Goal: Find specific page/section: Find specific page/section

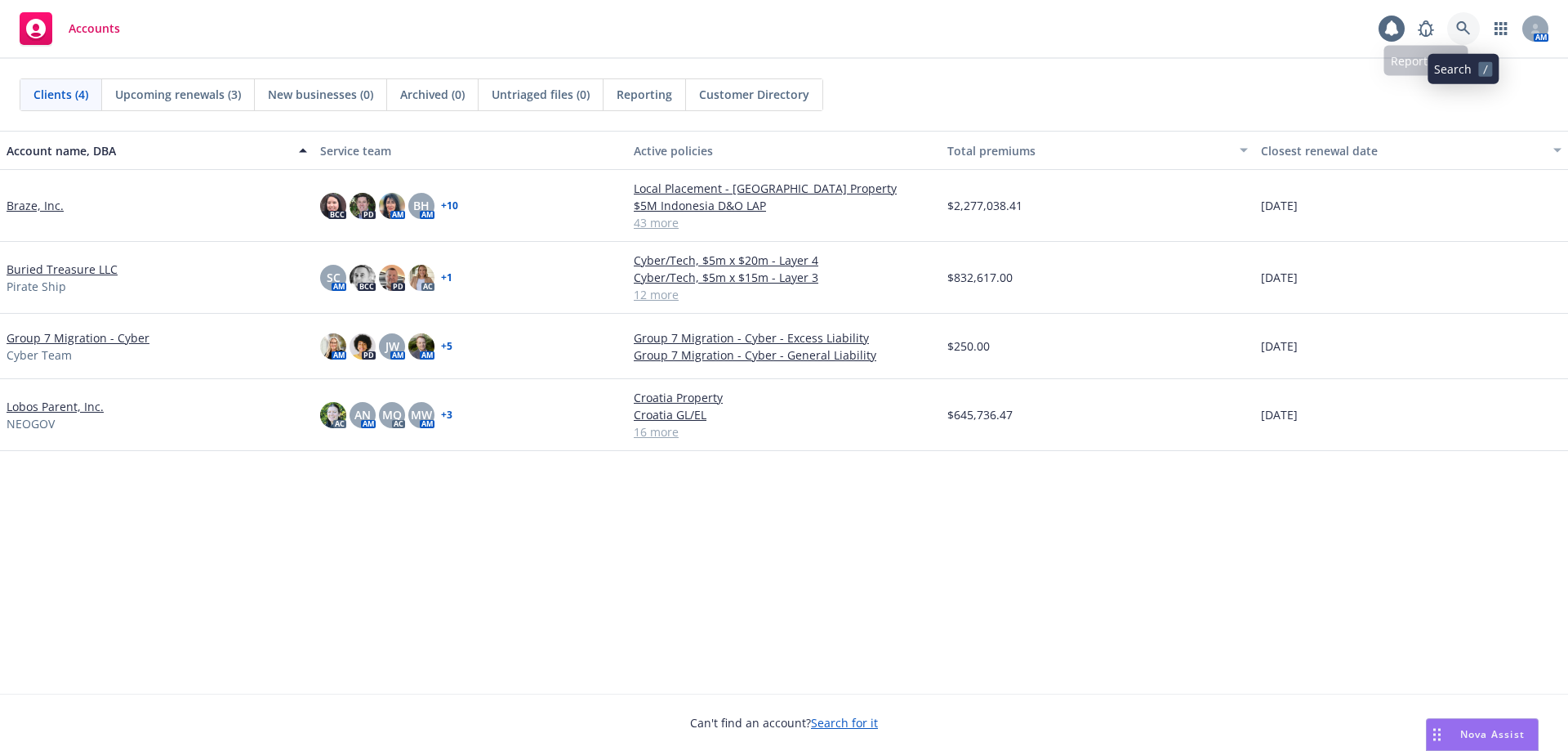
click at [1462, 28] on icon at bounding box center [1463, 28] width 15 height 15
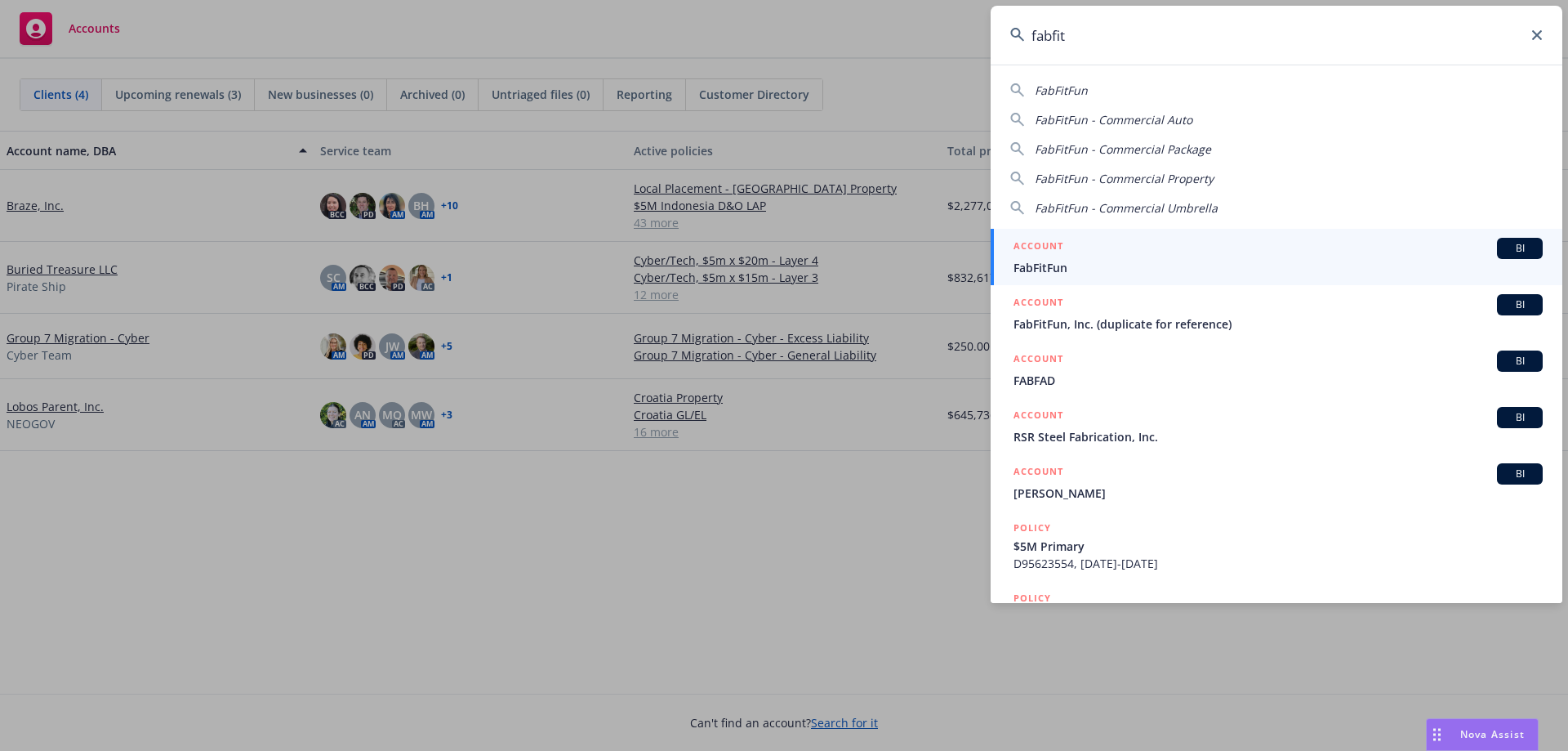
type input "fabfit"
click at [1159, 247] on div "ACCOUNT BI" at bounding box center [1278, 248] width 529 height 22
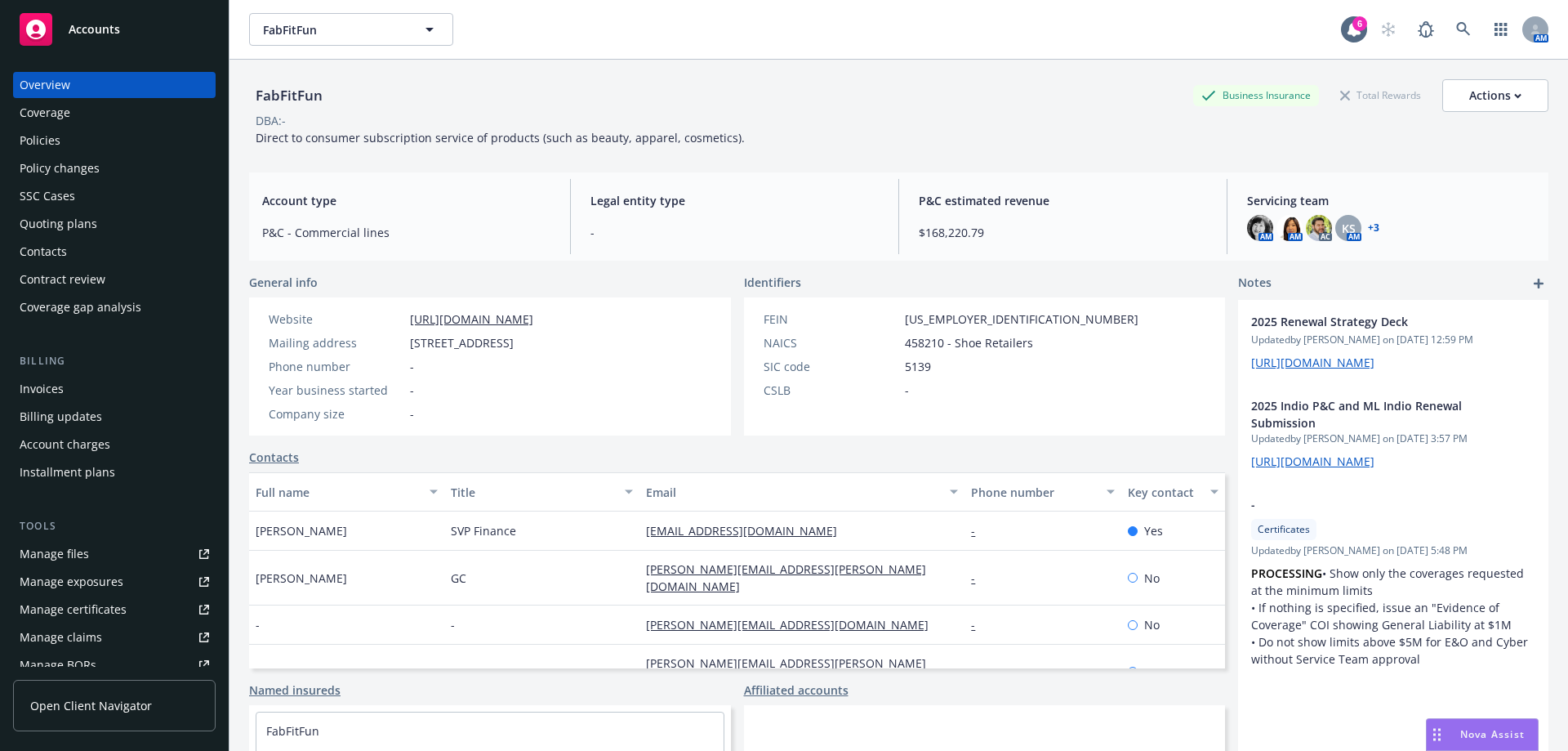
click at [51, 141] on div "Policies" at bounding box center [40, 141] width 41 height 26
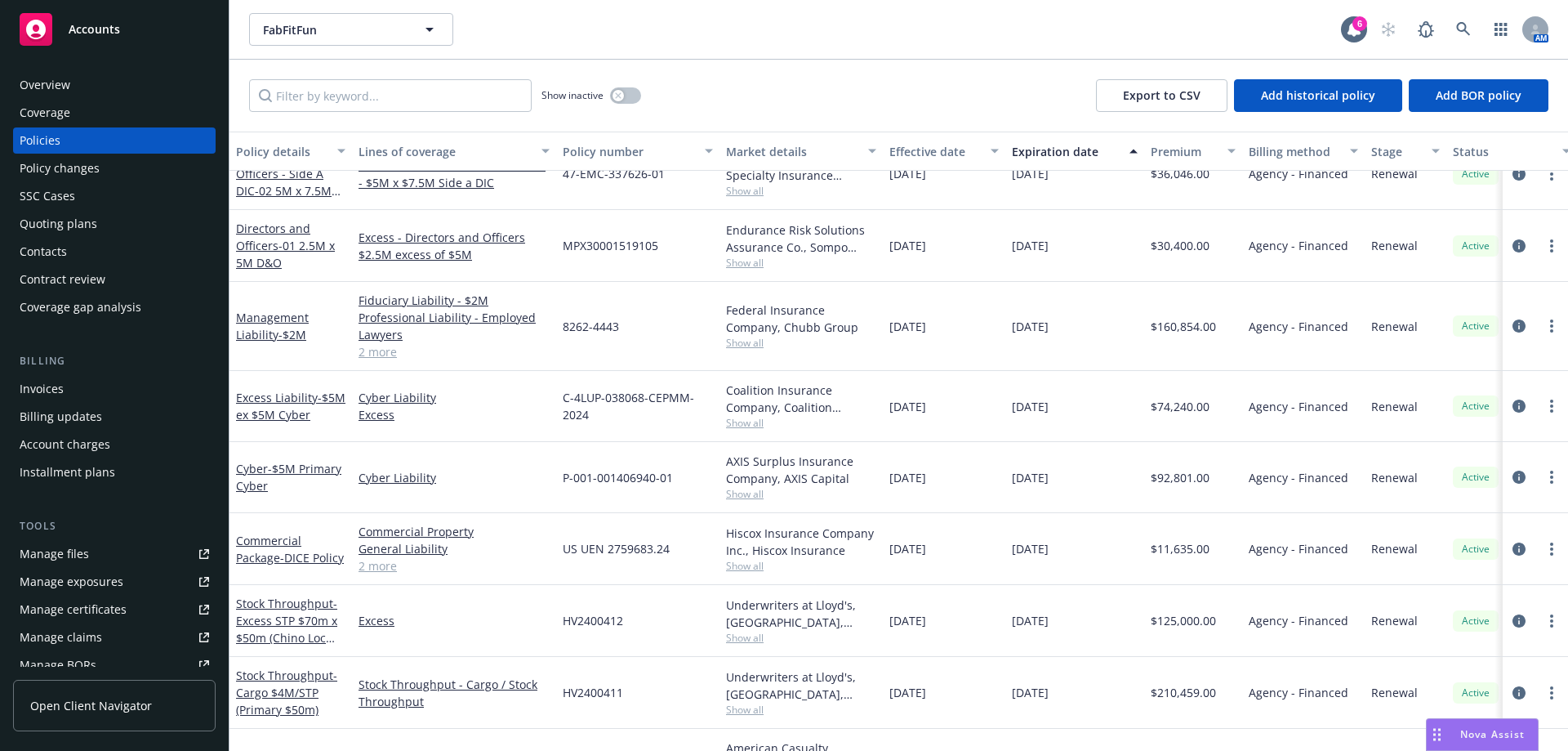
scroll to position [245, 0]
